Goal: Task Accomplishment & Management: Complete application form

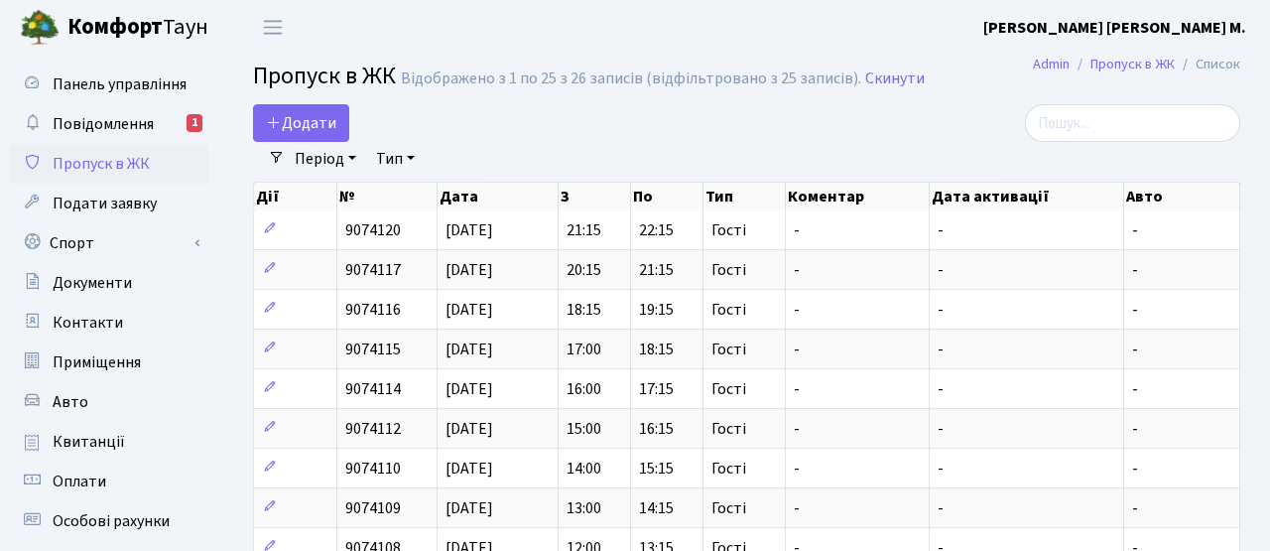
select select "25"
click at [309, 113] on span "Додати" at bounding box center [301, 123] width 70 height 22
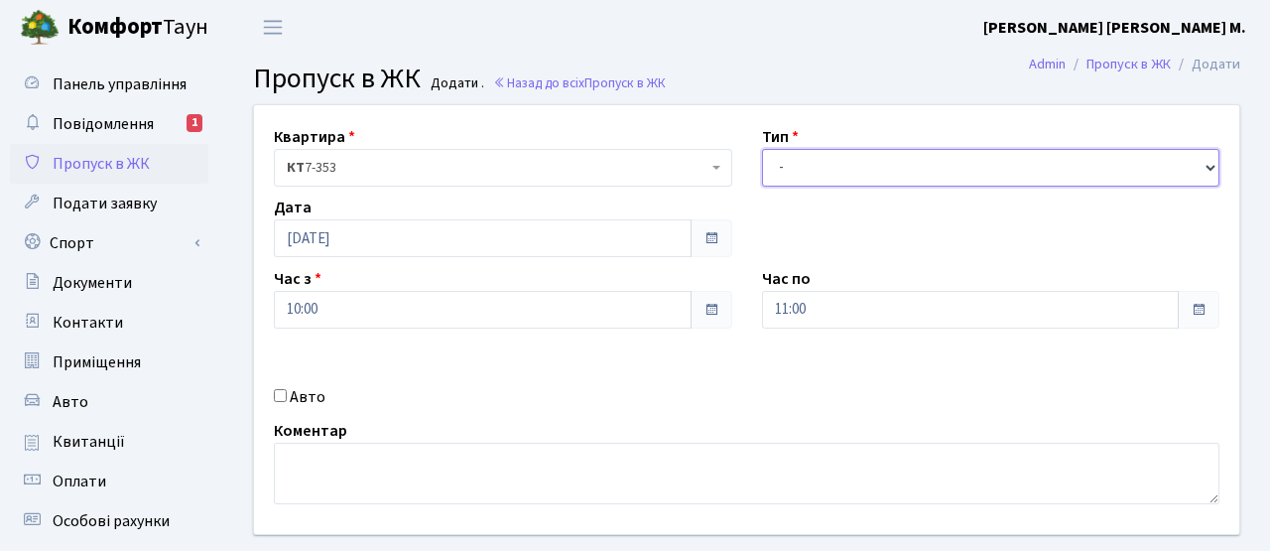
click at [949, 177] on select "- Доставка Таксі Гості Сервіс" at bounding box center [991, 168] width 458 height 38
select select "3"
click at [762, 149] on select "- Доставка Таксі Гості Сервіс" at bounding box center [991, 168] width 458 height 38
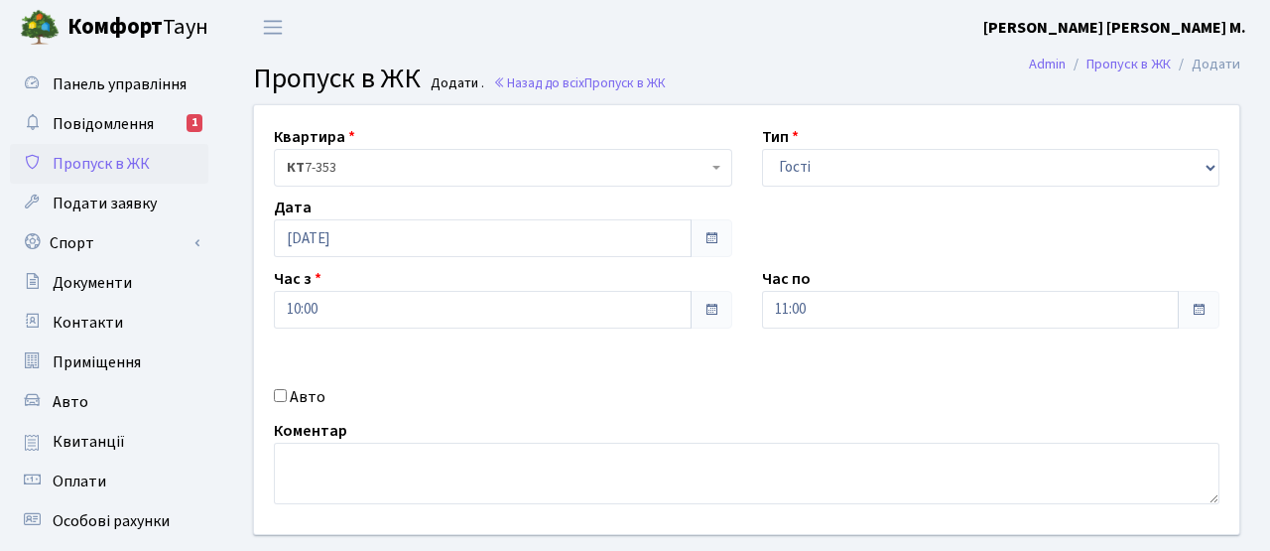
click at [299, 399] on label "Авто" at bounding box center [308, 397] width 36 height 24
click at [287, 399] on input "Авто" at bounding box center [280, 395] width 13 height 13
checkbox input "true"
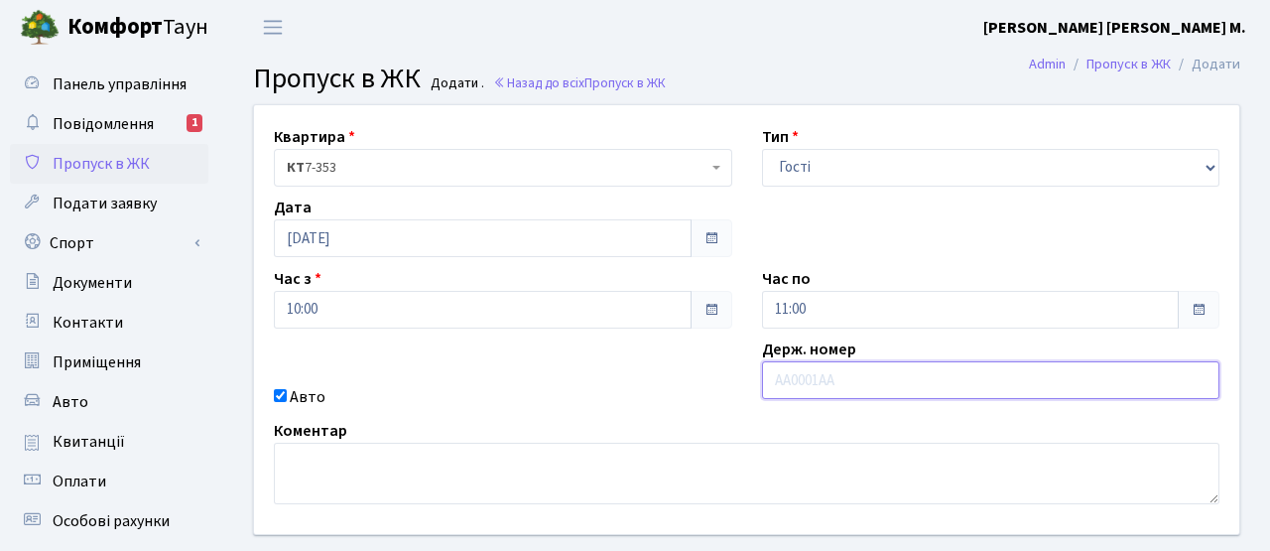
click at [868, 395] on input "text" at bounding box center [991, 380] width 458 height 38
type input "ка1773рс"
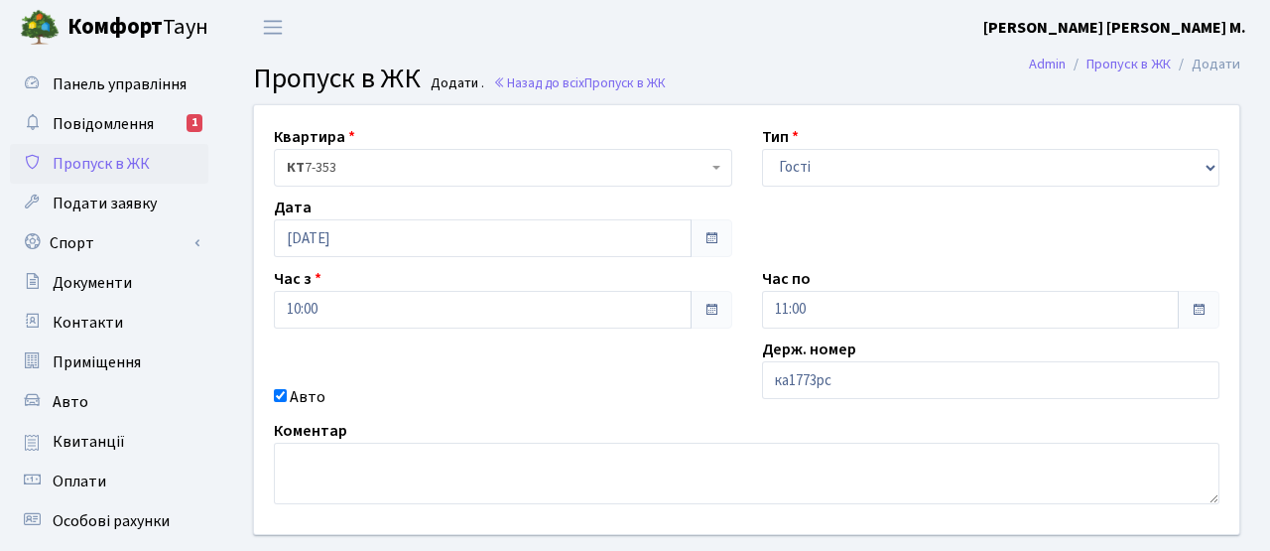
click at [617, 395] on div "Авто" at bounding box center [503, 397] width 488 height 24
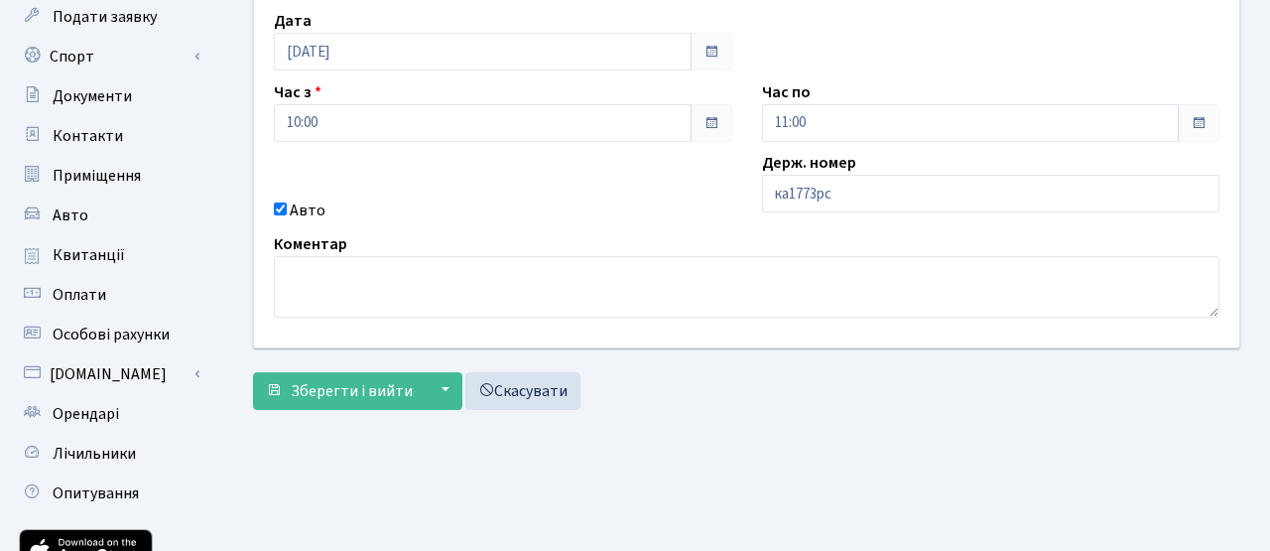
scroll to position [261, 0]
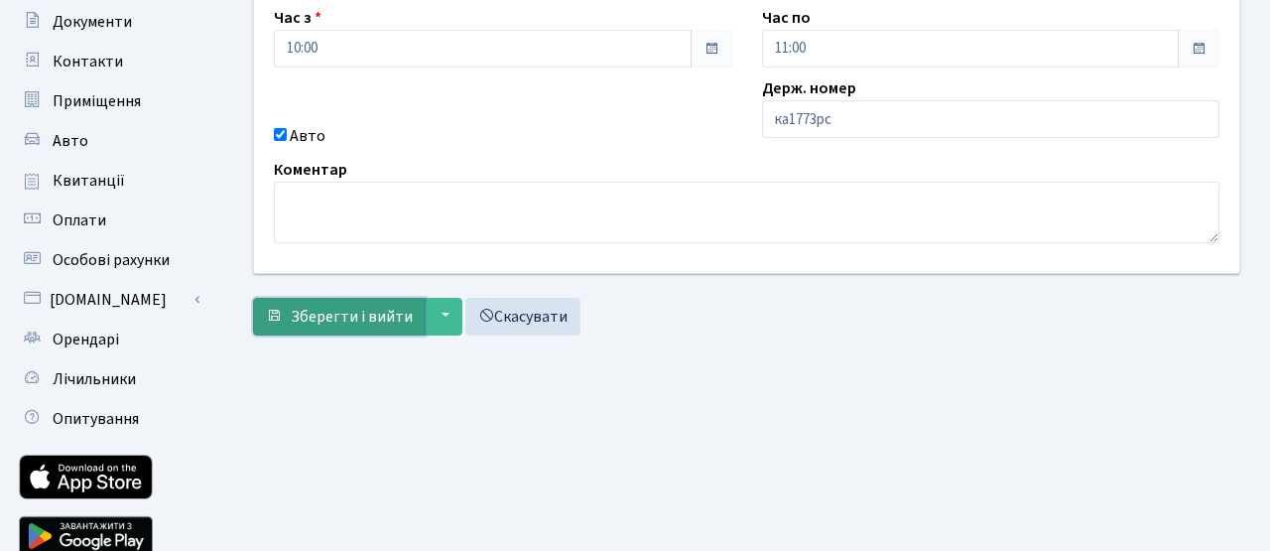
click at [347, 316] on span "Зберегти і вийти" at bounding box center [352, 317] width 122 height 22
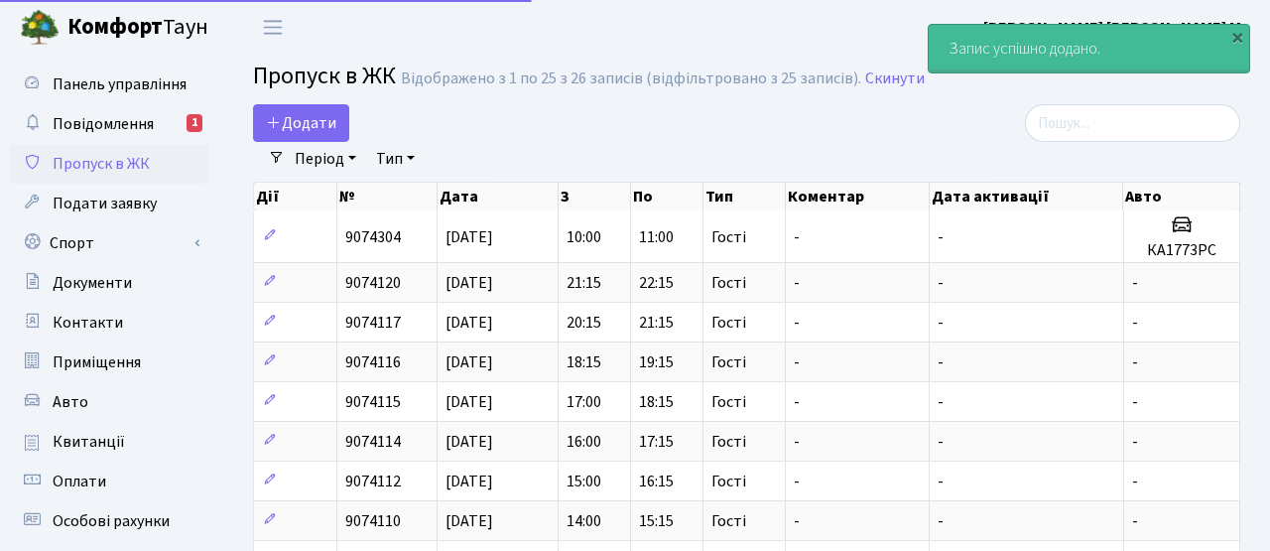
select select "25"
